Goal: Navigation & Orientation: Understand site structure

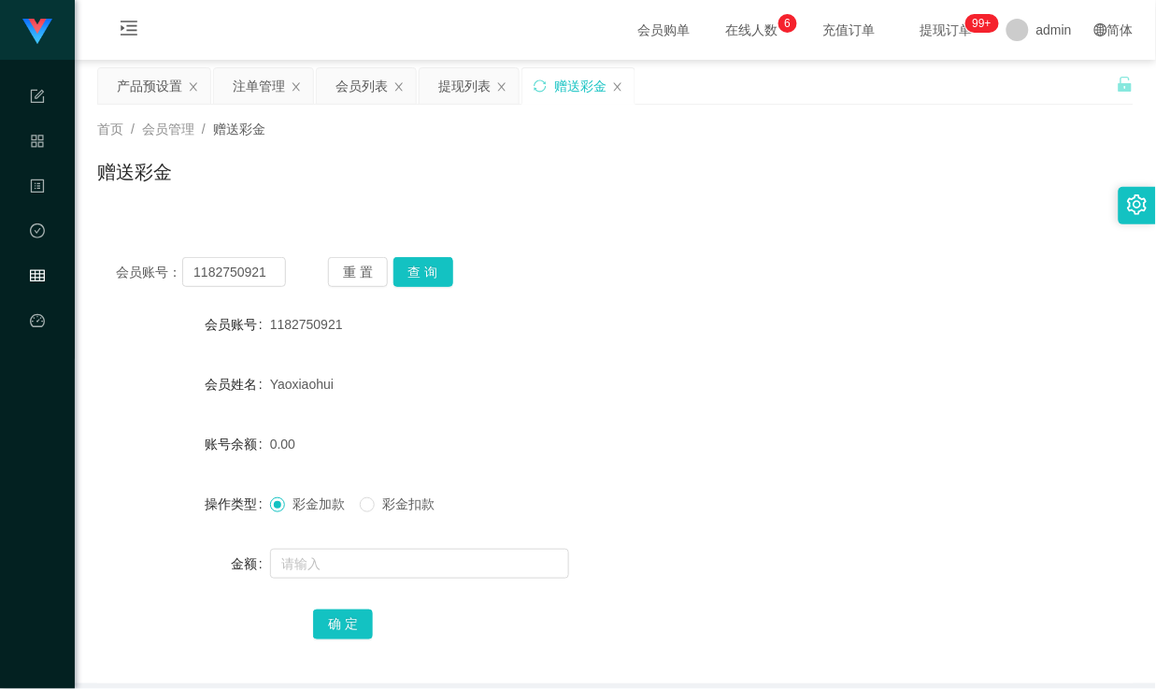
click at [677, 443] on div "0.00" at bounding box center [572, 443] width 605 height 37
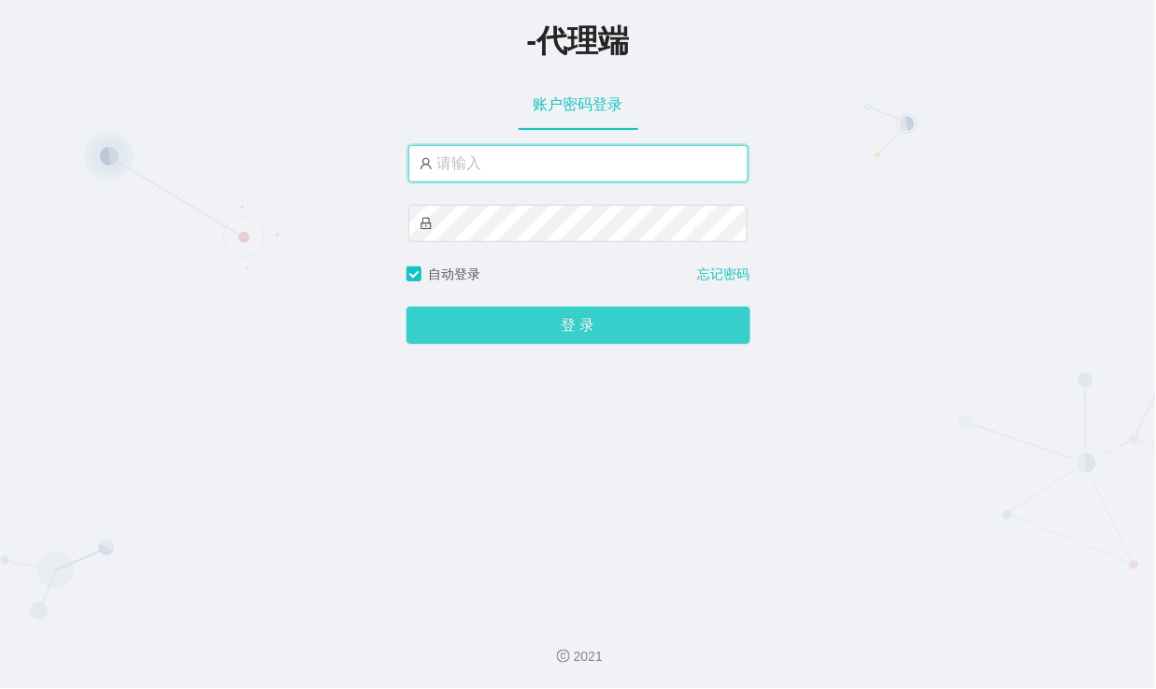
type input "admin"
click at [553, 332] on button "登 录" at bounding box center [579, 325] width 344 height 37
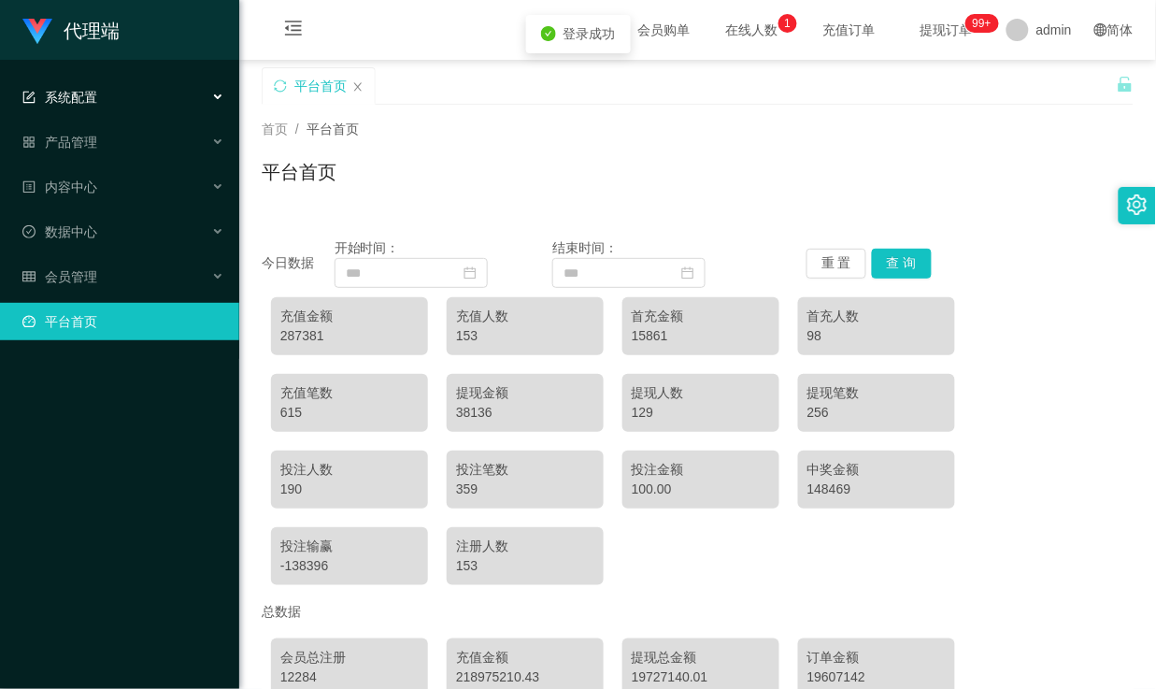
click at [135, 99] on div "系统配置" at bounding box center [119, 97] width 239 height 37
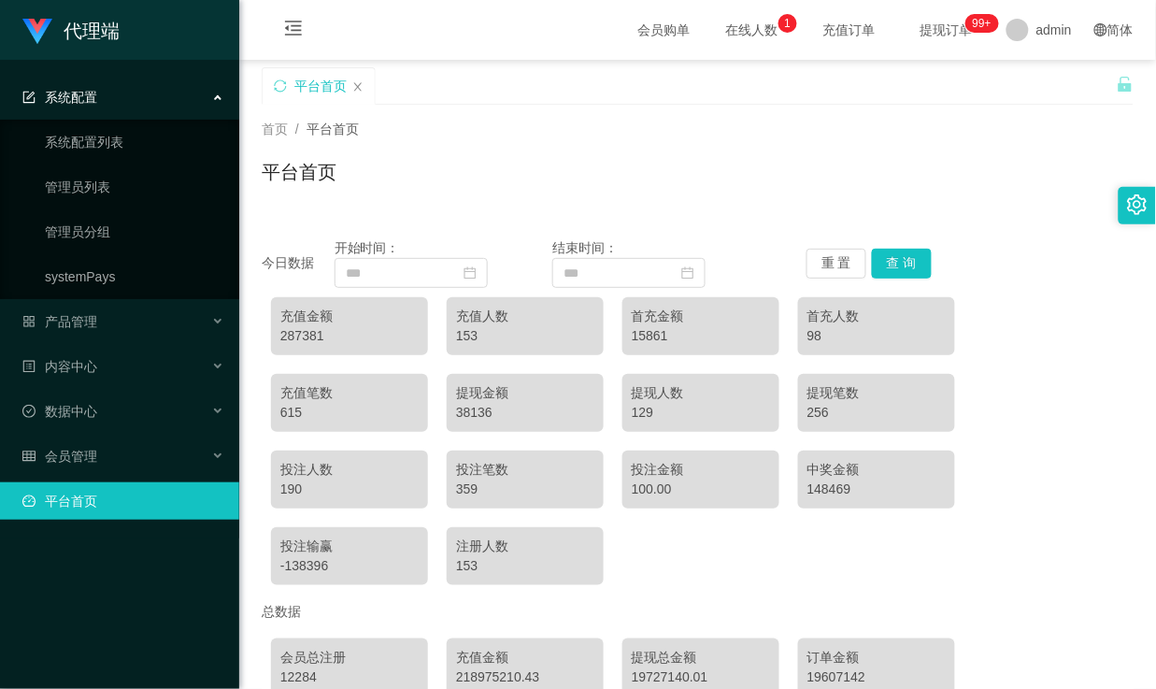
click at [169, 95] on div "系统配置" at bounding box center [119, 97] width 239 height 37
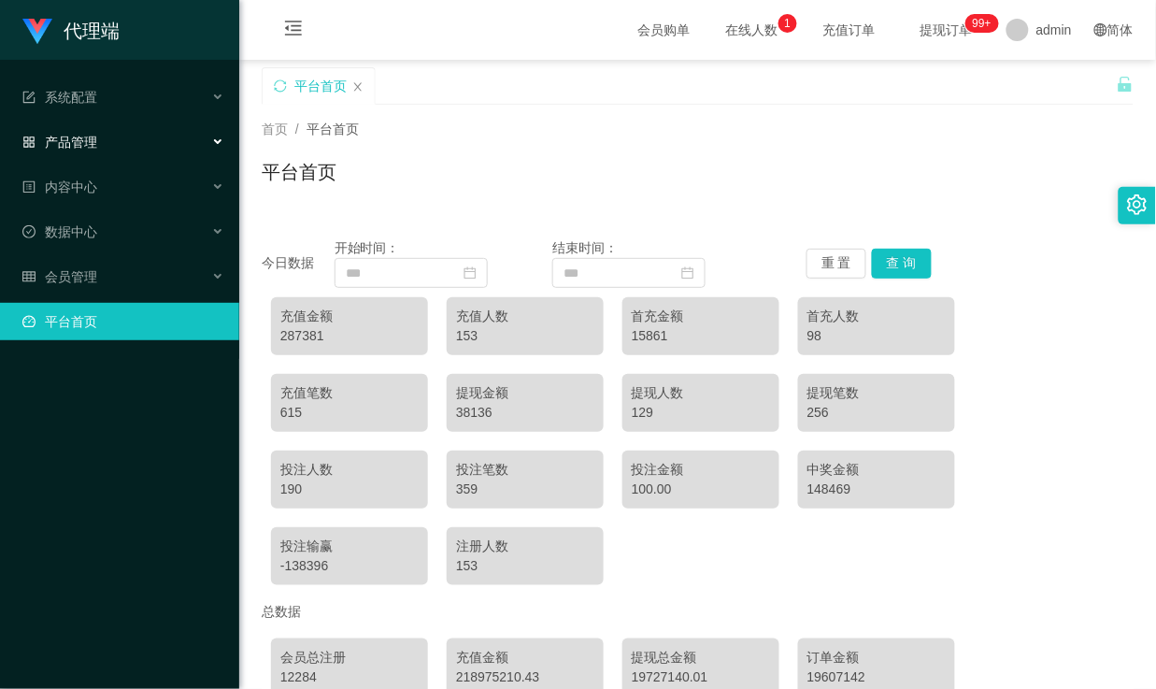
click at [109, 147] on div "产品管理" at bounding box center [119, 141] width 239 height 37
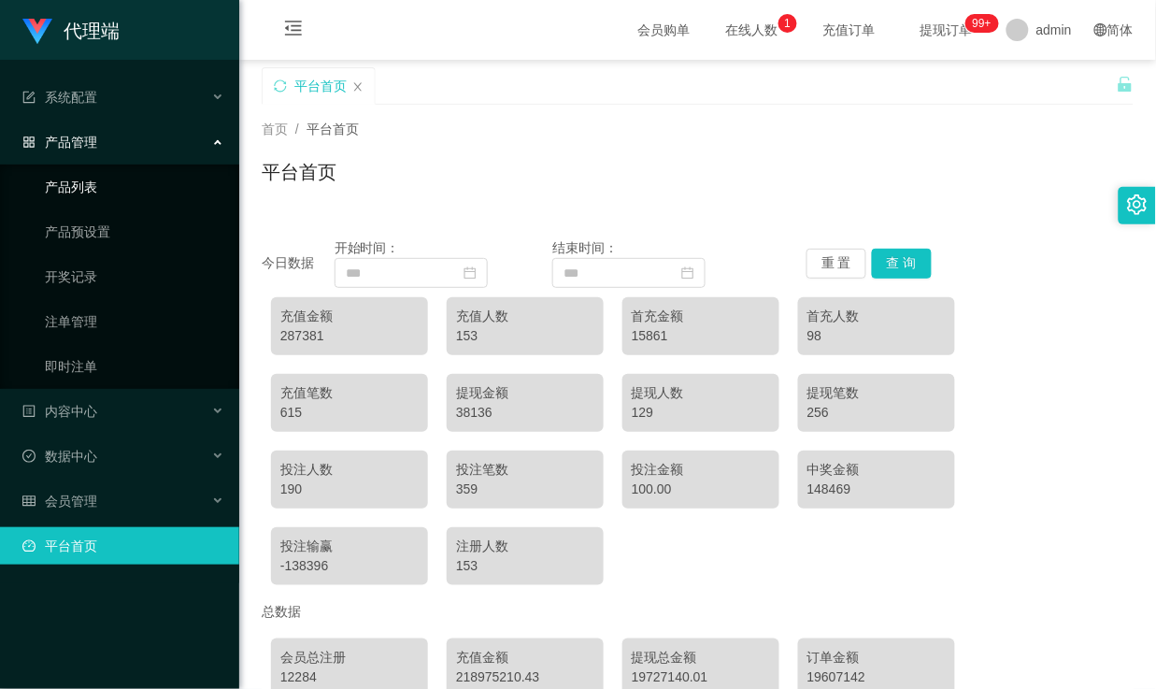
click at [98, 190] on link "产品列表" at bounding box center [134, 186] width 179 height 37
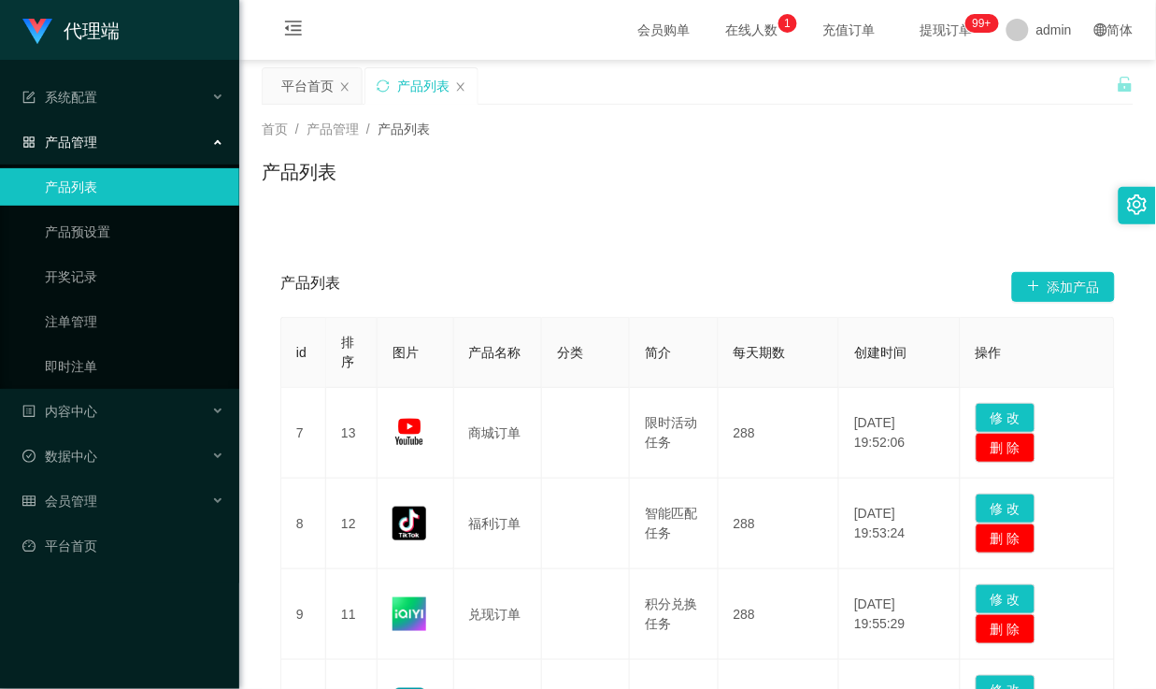
click at [470, 82] on div "产品列表" at bounding box center [421, 86] width 112 height 36
click at [460, 91] on icon "图标: close" at bounding box center [460, 86] width 11 height 11
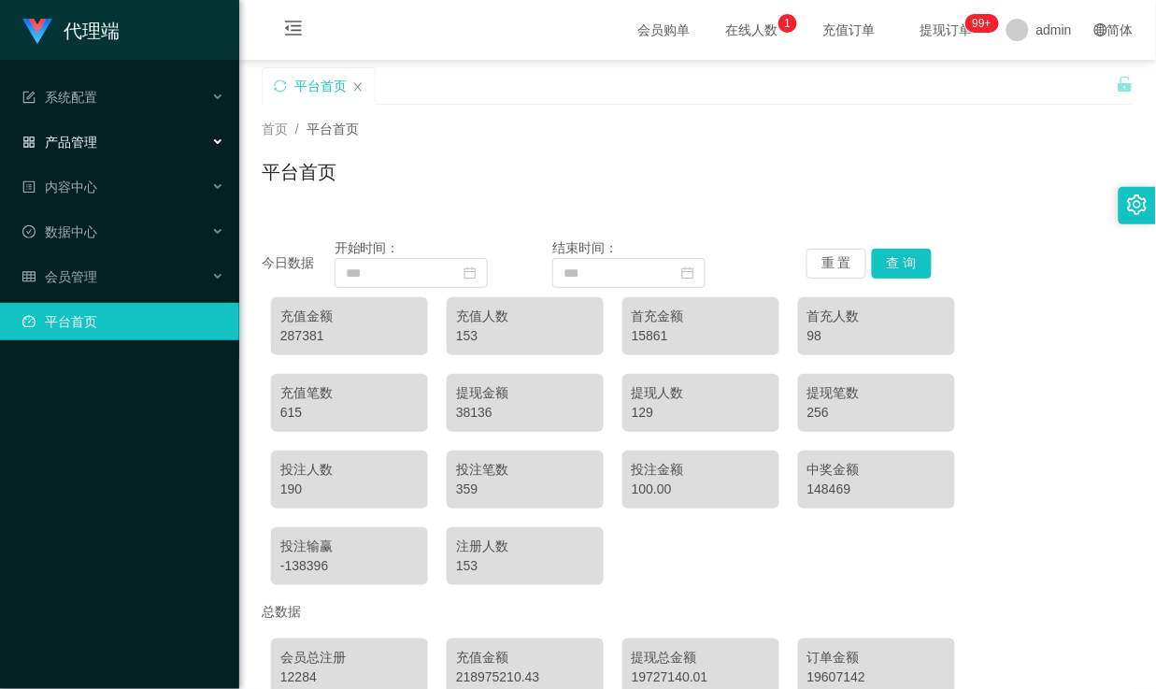
click at [117, 136] on div "产品管理" at bounding box center [119, 141] width 239 height 37
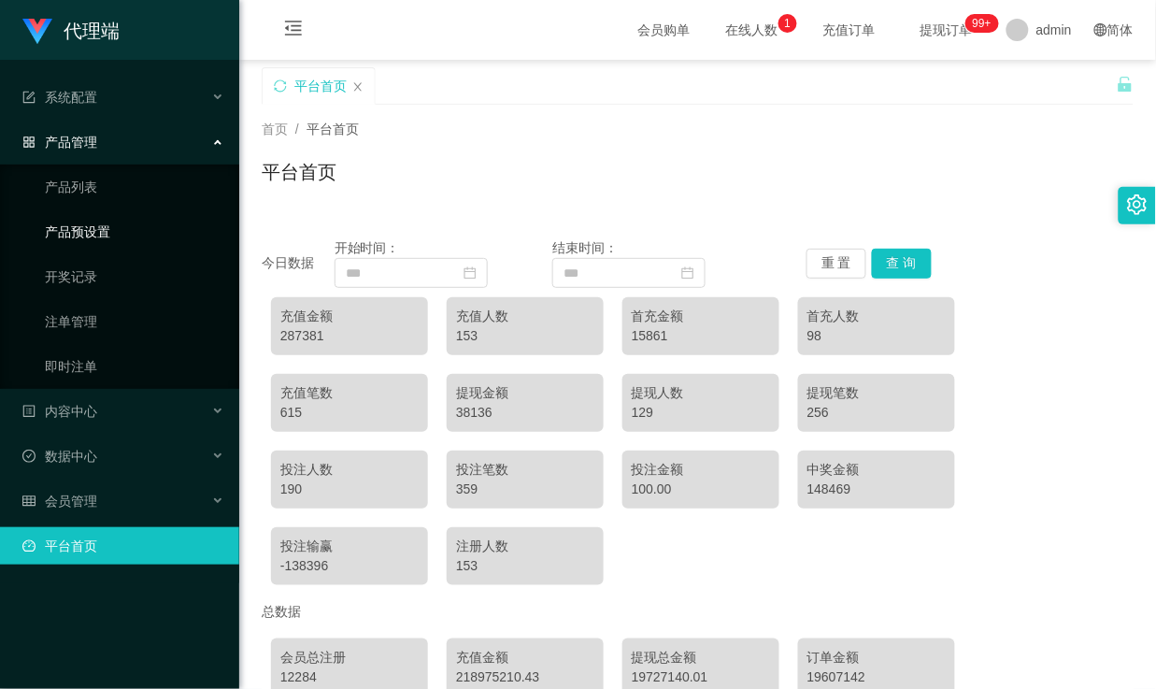
click at [91, 231] on link "产品预设置" at bounding box center [134, 231] width 179 height 37
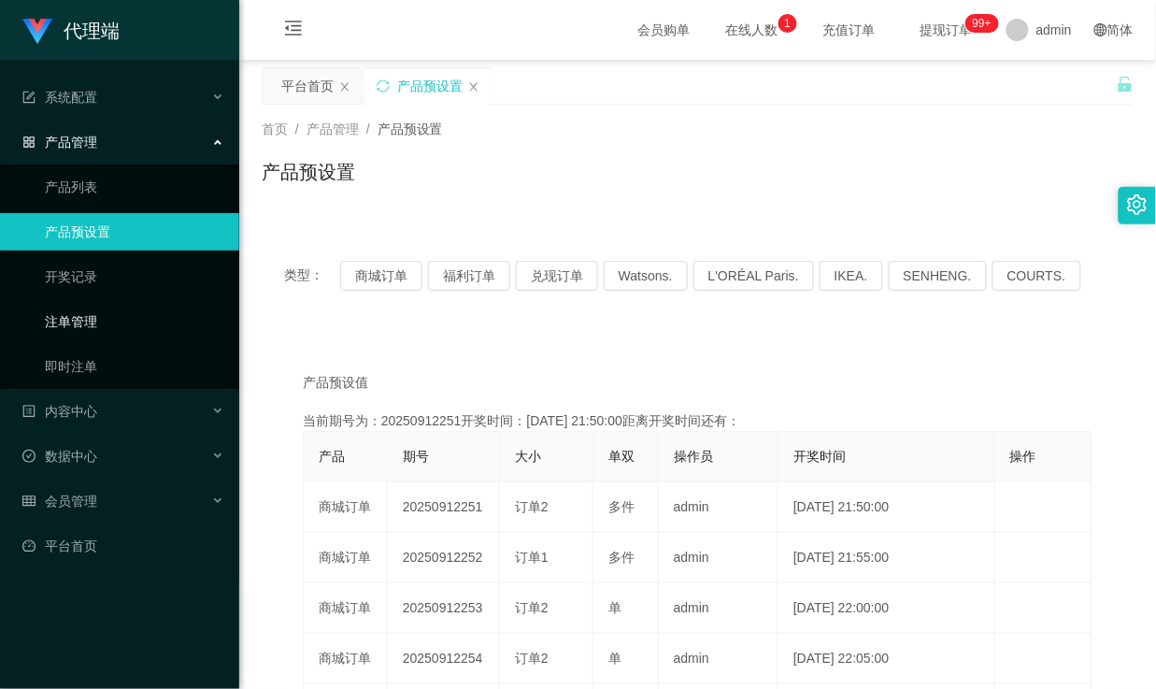
click at [70, 322] on link "注单管理" at bounding box center [134, 321] width 179 height 37
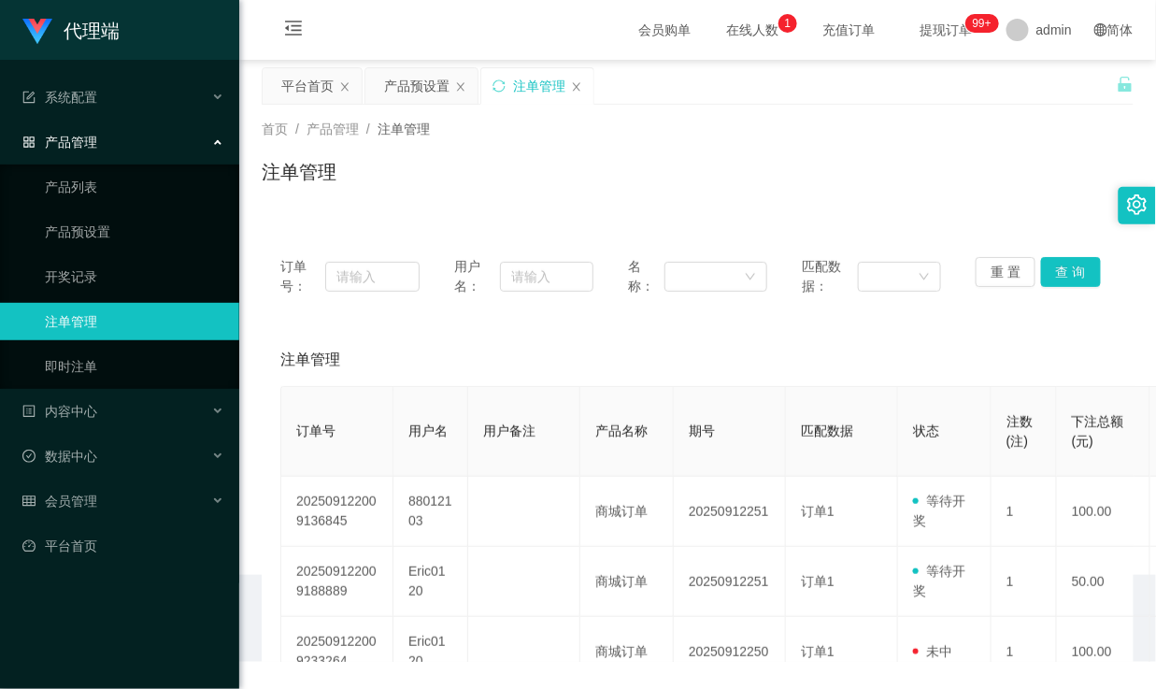
click at [118, 143] on div "产品管理" at bounding box center [119, 141] width 239 height 37
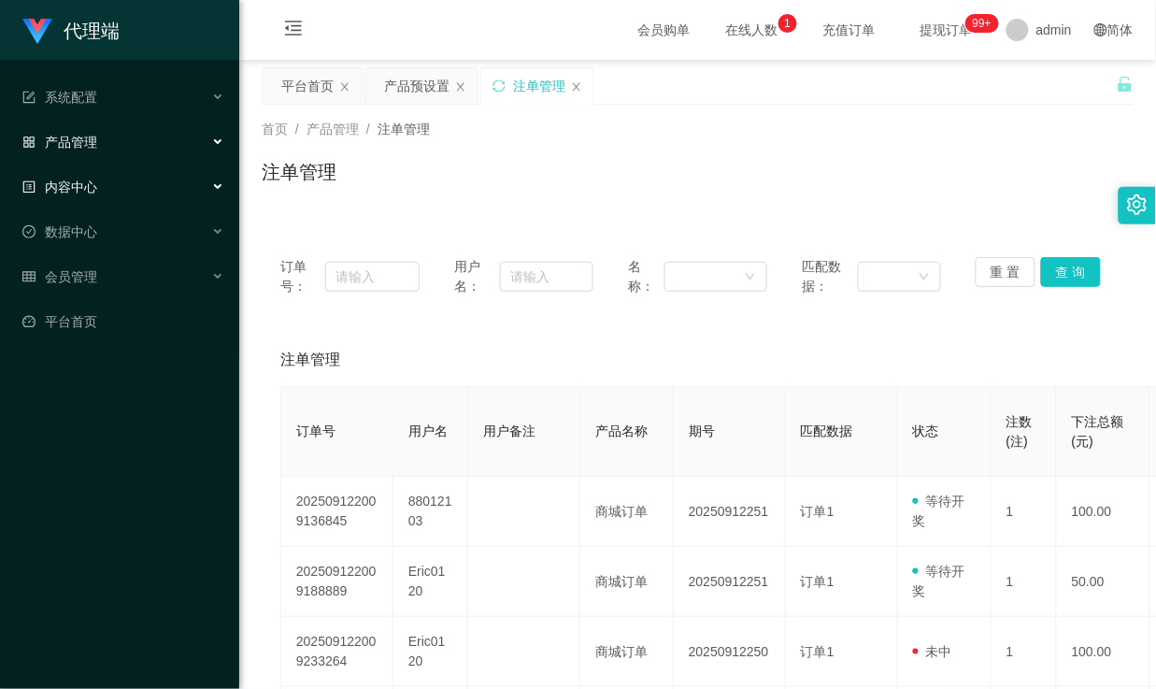
click at [127, 193] on div "内容中心" at bounding box center [119, 186] width 239 height 37
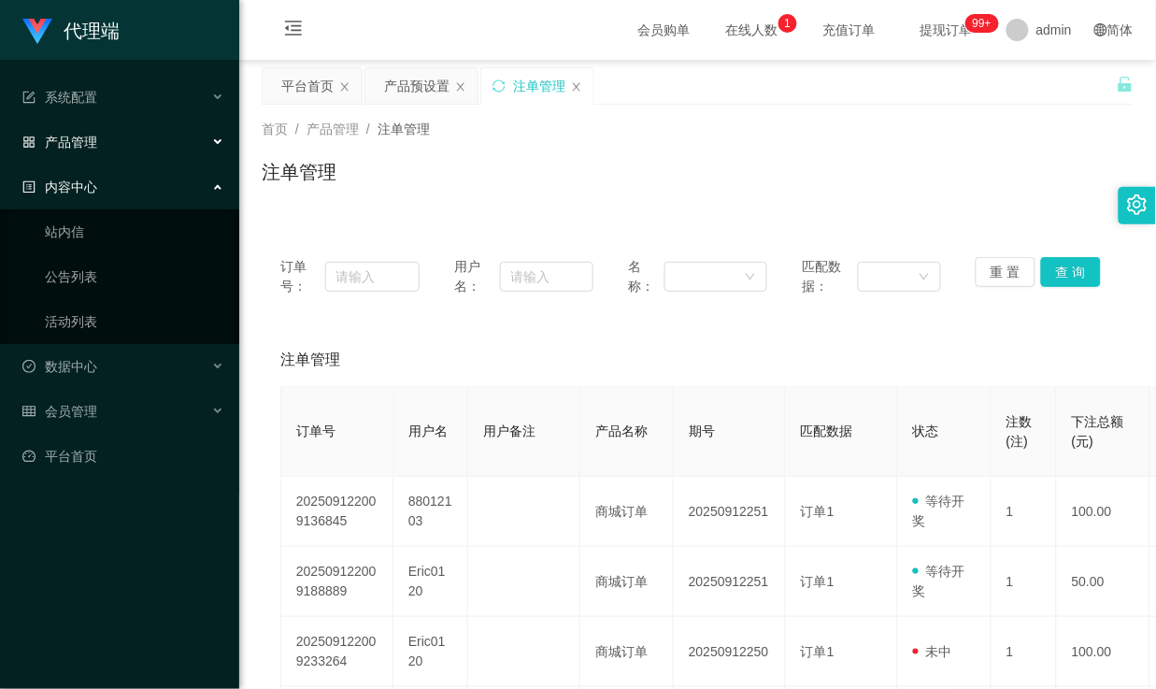
click at [132, 185] on div "内容中心" at bounding box center [119, 186] width 239 height 37
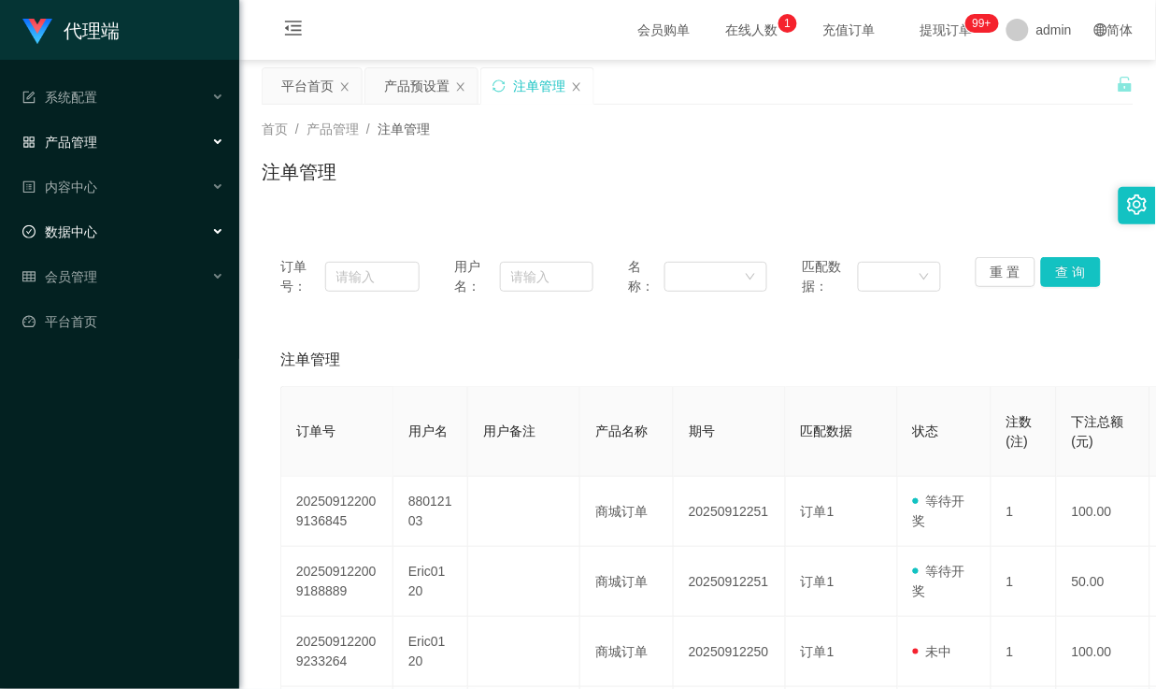
click at [138, 236] on div "数据中心" at bounding box center [119, 231] width 239 height 37
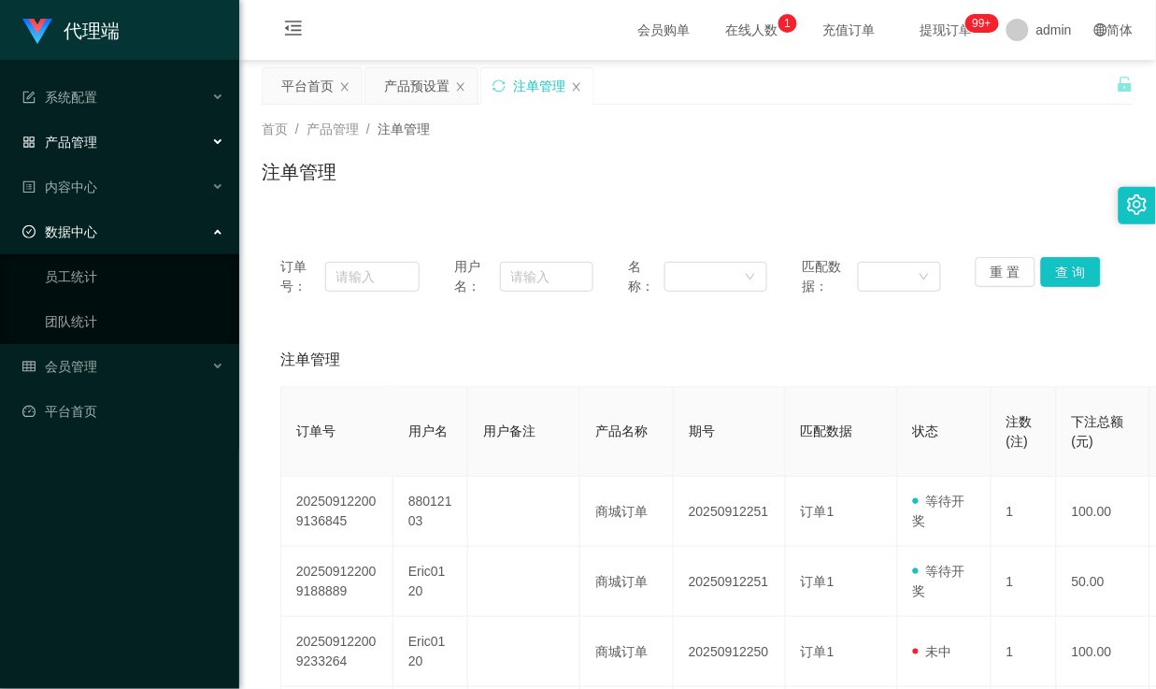
click at [154, 228] on div "数据中心" at bounding box center [119, 231] width 239 height 37
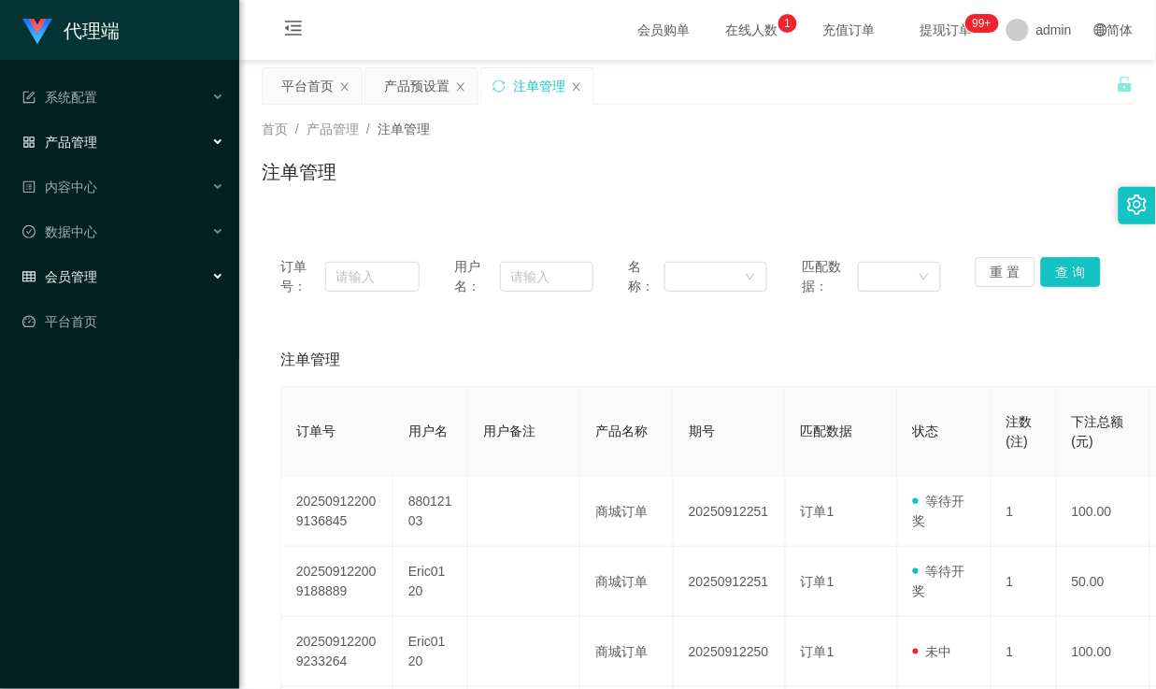
click at [119, 271] on div "会员管理" at bounding box center [119, 276] width 239 height 37
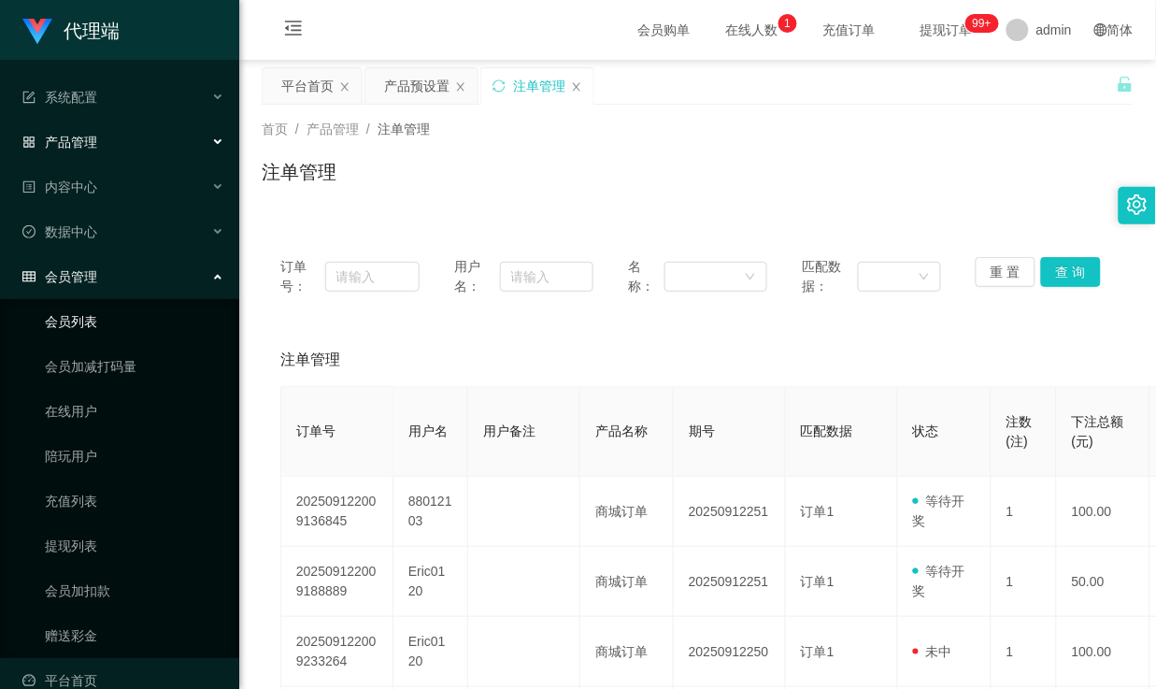
click at [103, 321] on link "会员列表" at bounding box center [134, 321] width 179 height 37
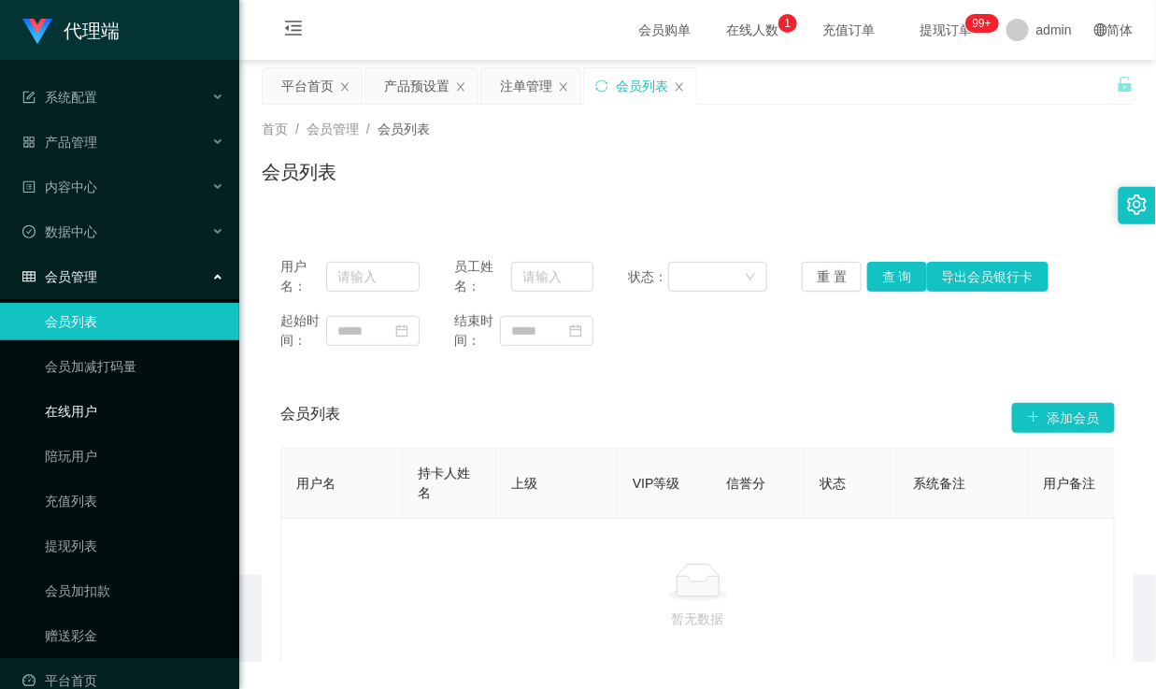
scroll to position [28, 0]
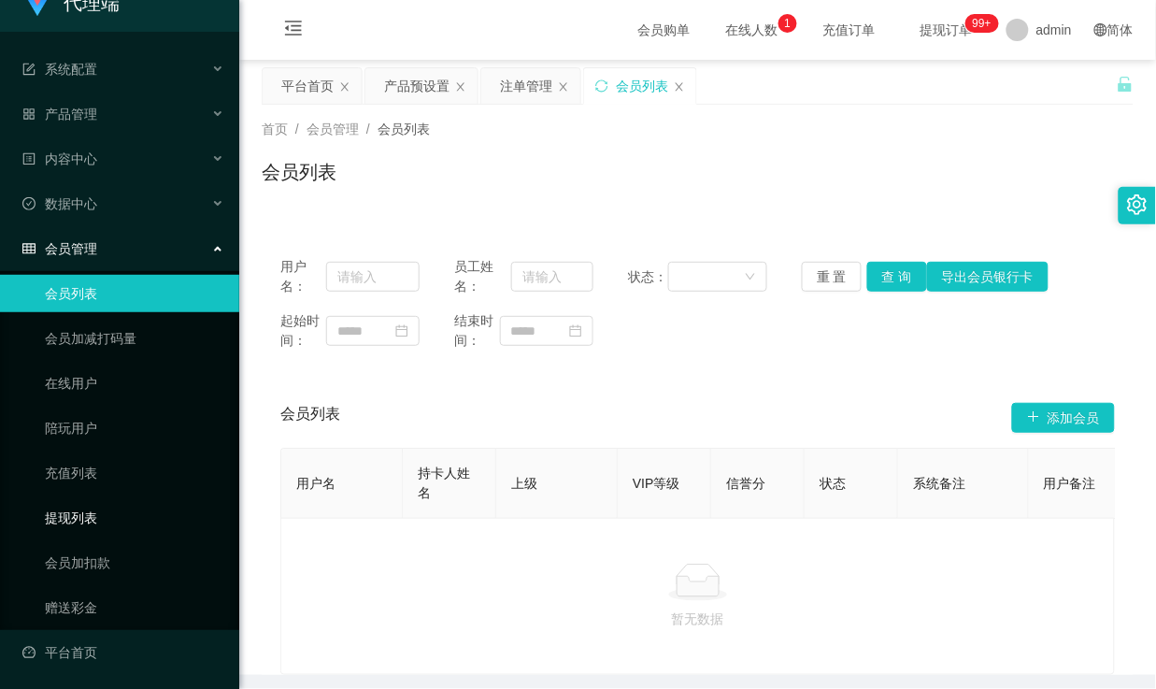
click at [86, 515] on link "提现列表" at bounding box center [134, 517] width 179 height 37
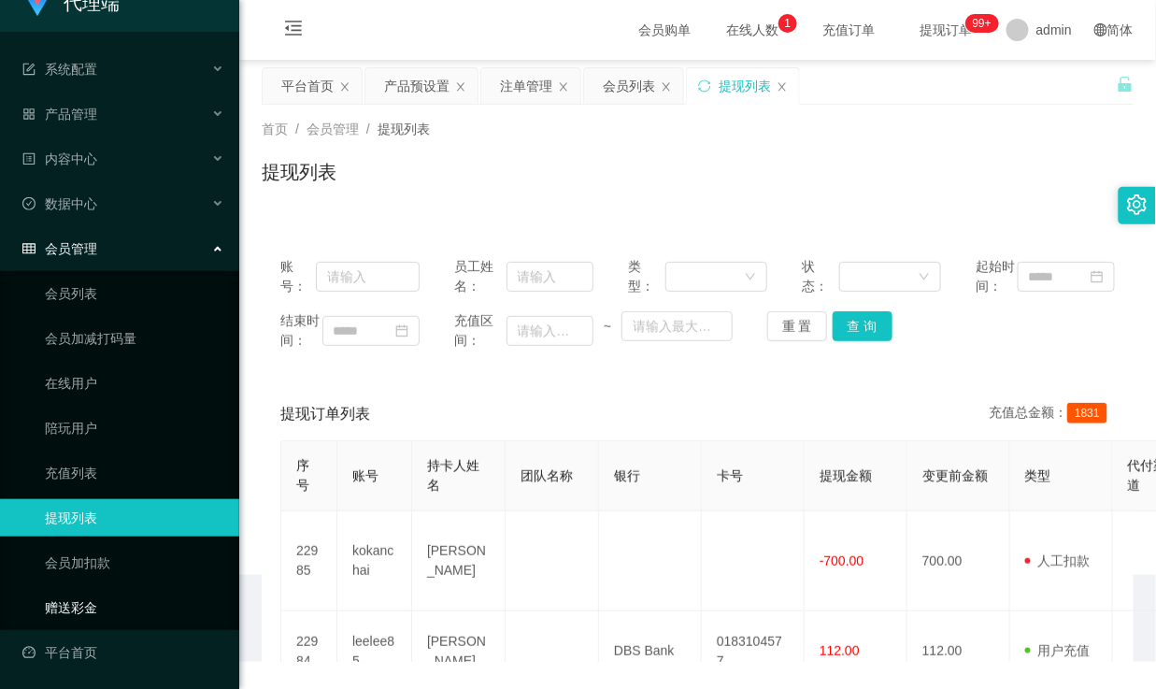
click at [71, 602] on link "赠送彩金" at bounding box center [134, 607] width 179 height 37
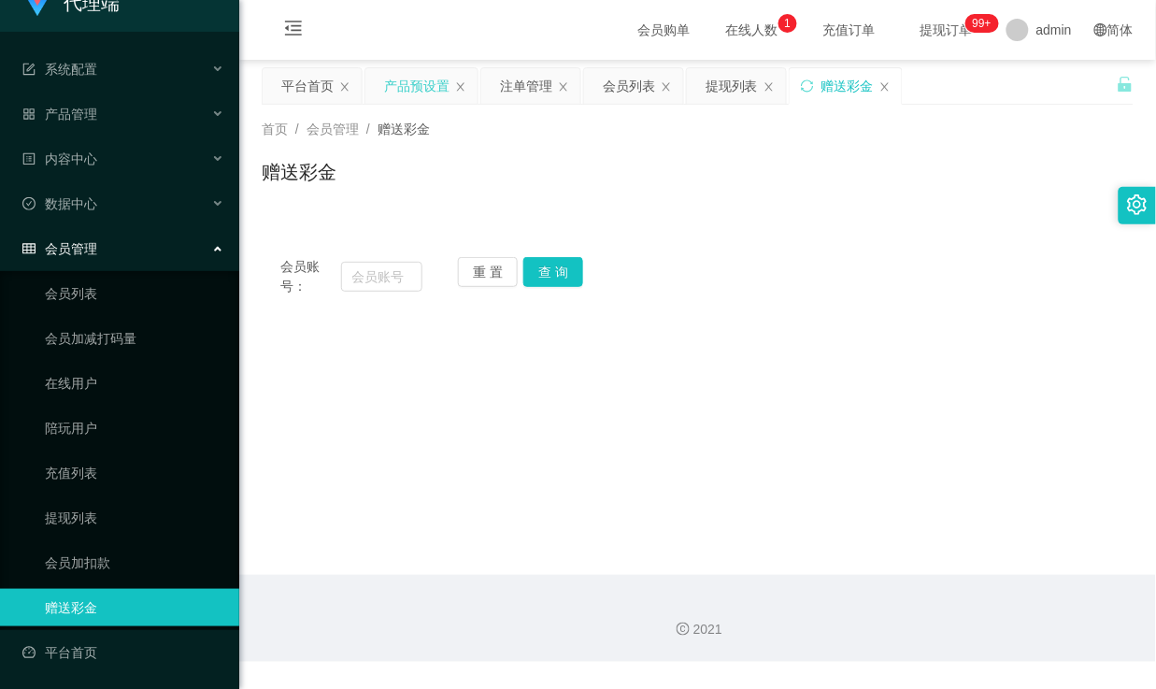
drag, startPoint x: 344, startPoint y: 88, endPoint x: 334, endPoint y: 93, distance: 11.7
click at [344, 87] on icon "图标: close" at bounding box center [344, 86] width 11 height 11
click at [288, 25] on icon "图标: menu-fold" at bounding box center [293, 28] width 17 height 15
